Goal: Information Seeking & Learning: Learn about a topic

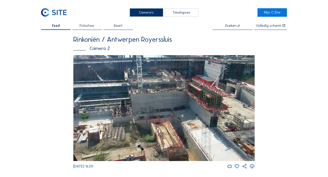
click at [143, 87] on img at bounding box center [163, 108] width 181 height 106
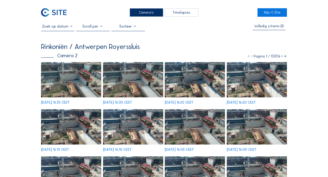
click at [72, 27] on input "text" at bounding box center [58, 26] width 34 height 5
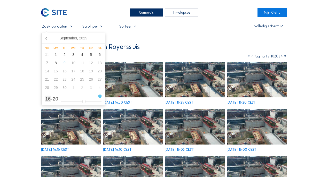
type input "15"
type input "[DATE] 14:20"
type input "14"
type input "[DATE] 13:20"
type input "13"
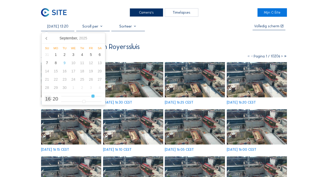
type input "[DATE] 12:20"
type input "12"
type input "[DATE] 11:20"
type input "11"
type input "[DATE] 10:20"
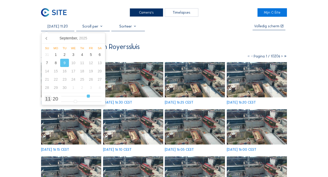
type input "10"
type input "[DATE] 09:20"
type input "9"
type input "[DATE] 08:20"
type input "8"
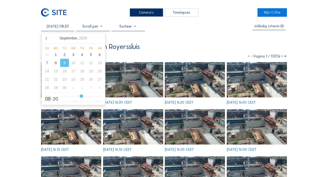
type input "[DATE] 07:20"
type input "7"
type input "[DATE] 06:20"
type input "6"
type input "[DATE] 07:20"
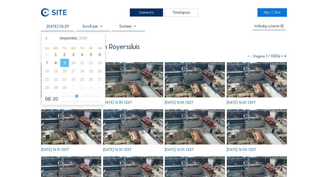
type input "7"
type input "[DATE] 08:20"
type input "8"
type input "[DATE] 09:20"
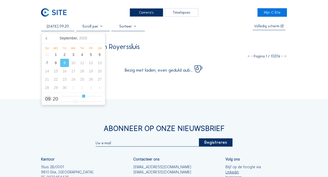
drag, startPoint x: 100, startPoint y: 95, endPoint x: 84, endPoint y: 95, distance: 16.3
type input "9"
click at [84, 95] on input "range" at bounding box center [81, 96] width 40 height 4
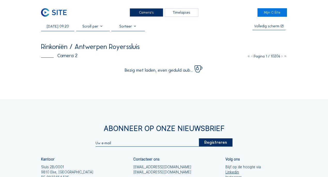
click at [30, 104] on div "Abonneer op onze nieuwsbrief Registreren Kantoor Sluis 2B/0001 [GEOGRAPHIC_DATA…" at bounding box center [164, 169] width 328 height 141
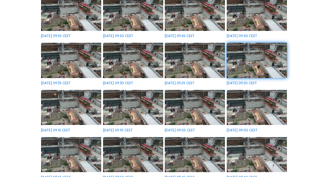
scroll to position [103, 0]
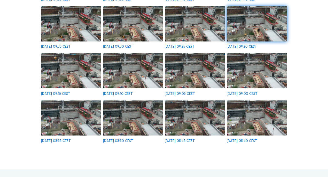
click at [71, 13] on img at bounding box center [71, 23] width 60 height 35
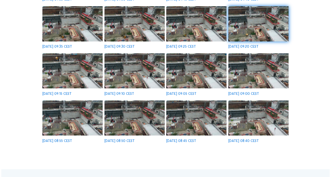
scroll to position [104, 0]
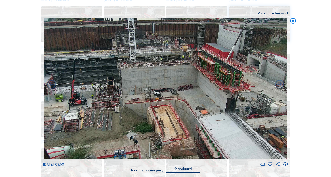
click at [295, 24] on icon at bounding box center [292, 21] width 7 height 7
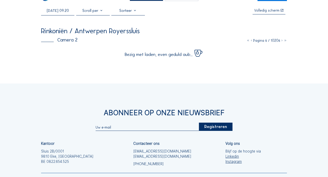
scroll to position [0, 0]
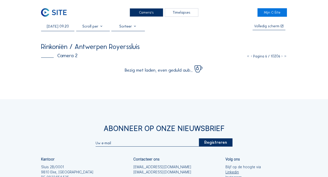
click at [151, 11] on div "Camera's" at bounding box center [147, 12] width 34 height 9
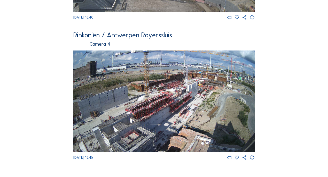
scroll to position [607, 0]
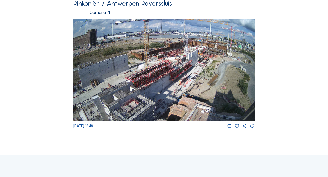
click at [215, 63] on img at bounding box center [163, 70] width 181 height 102
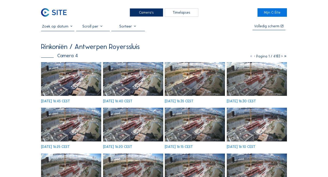
click at [64, 67] on img at bounding box center [71, 79] width 60 height 34
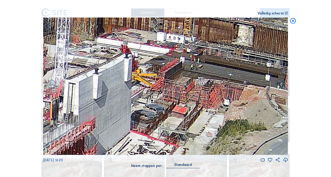
click at [292, 22] on icon at bounding box center [292, 21] width 7 height 7
